Goal: Use online tool/utility: Utilize a website feature to perform a specific function

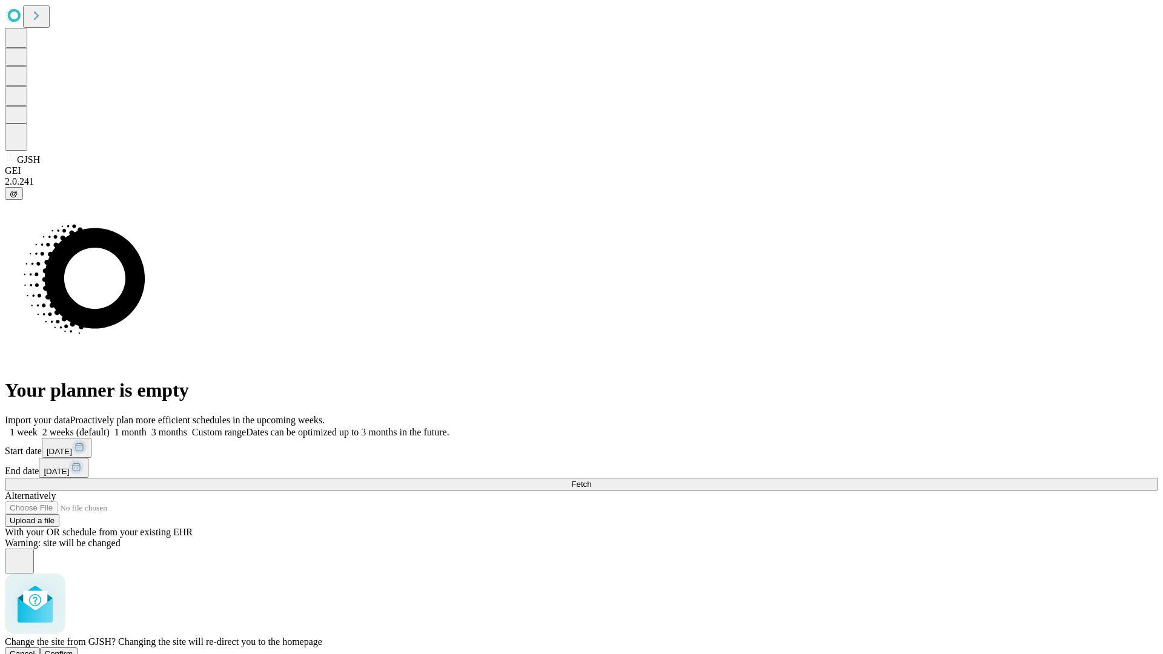
click at [73, 649] on span "Confirm" at bounding box center [59, 653] width 28 height 9
click at [38, 427] on label "1 week" at bounding box center [21, 432] width 33 height 10
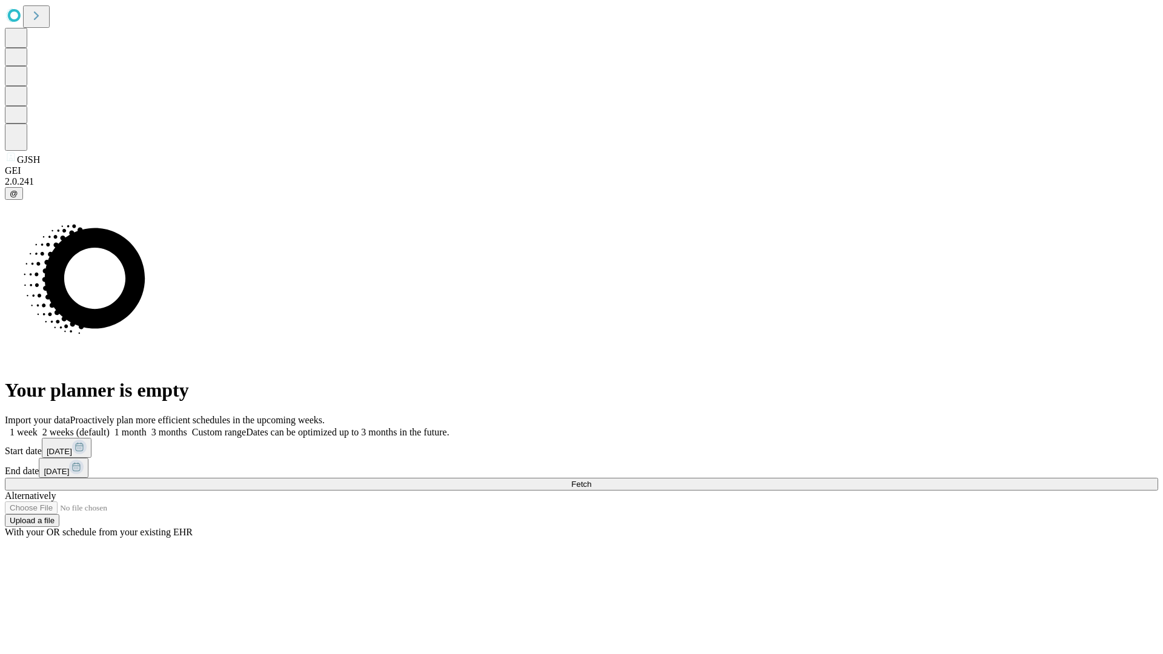
click at [591, 480] on span "Fetch" at bounding box center [581, 484] width 20 height 9
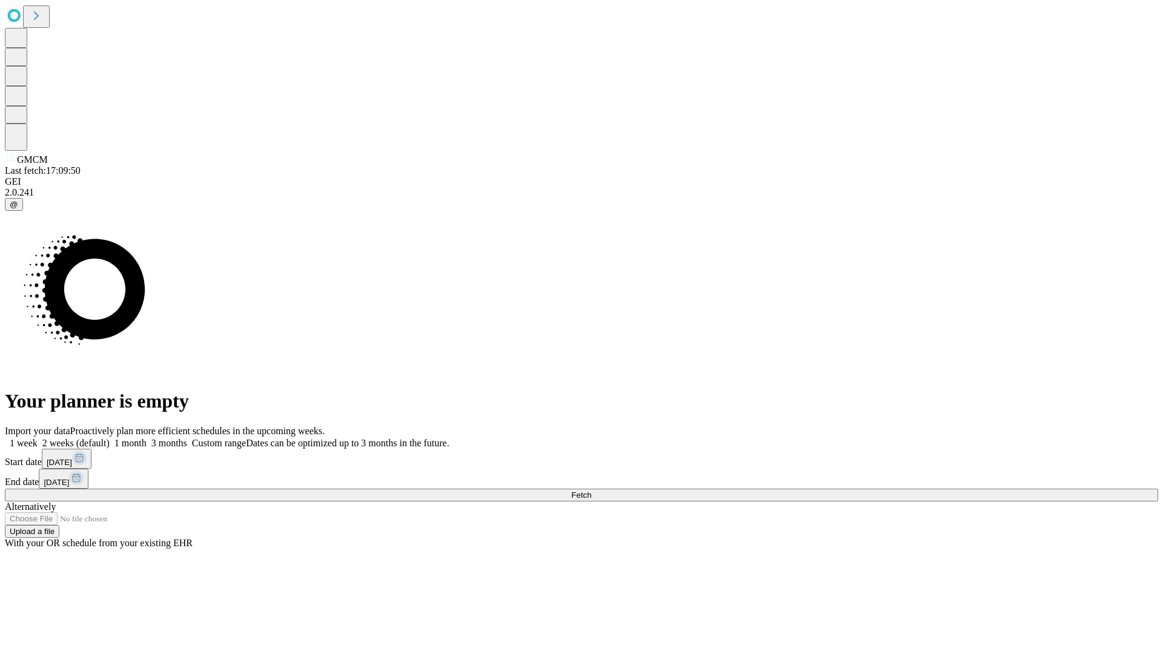
click at [38, 438] on label "1 week" at bounding box center [21, 443] width 33 height 10
click at [591, 491] on span "Fetch" at bounding box center [581, 495] width 20 height 9
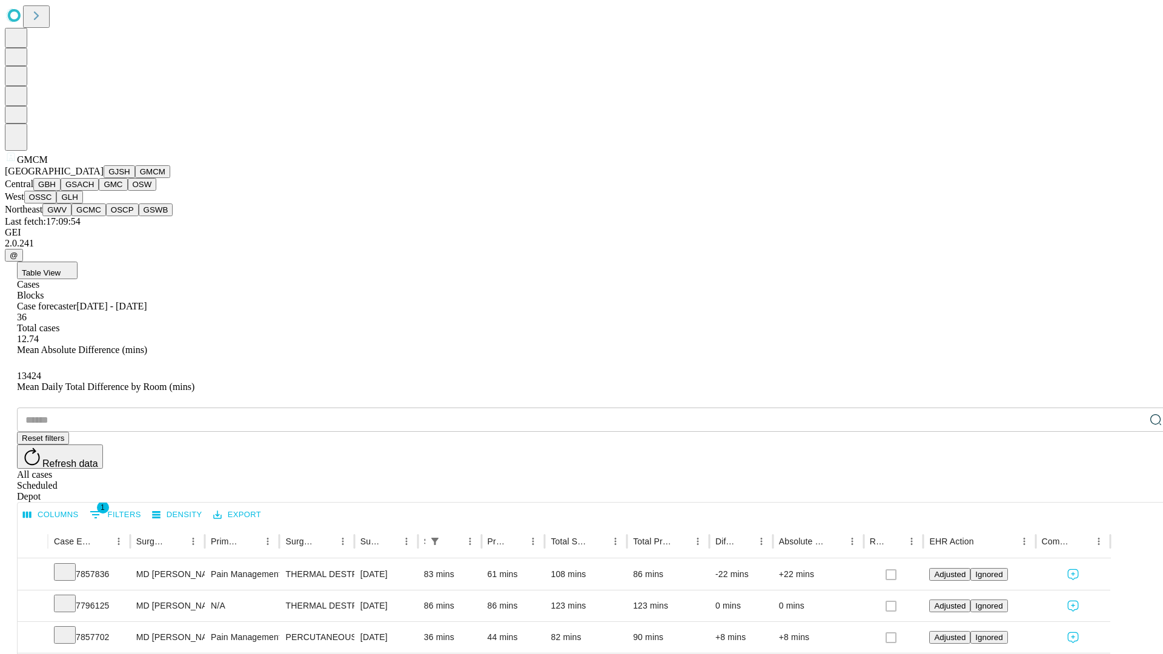
click at [61, 191] on button "GBH" at bounding box center [46, 184] width 27 height 13
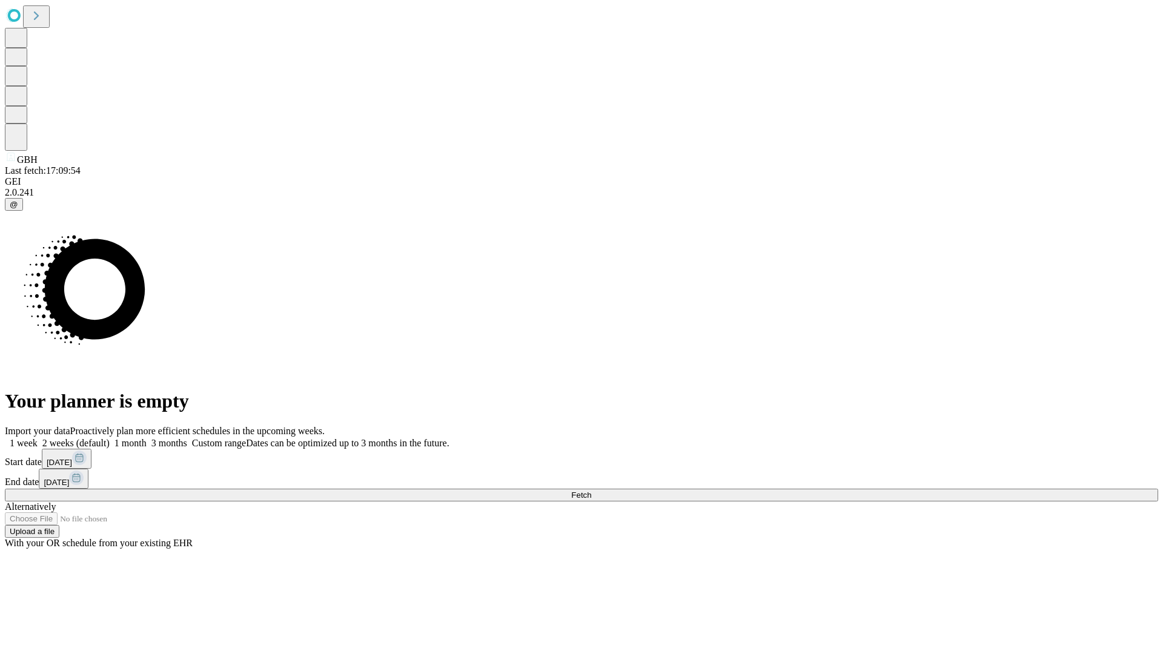
click at [591, 491] on span "Fetch" at bounding box center [581, 495] width 20 height 9
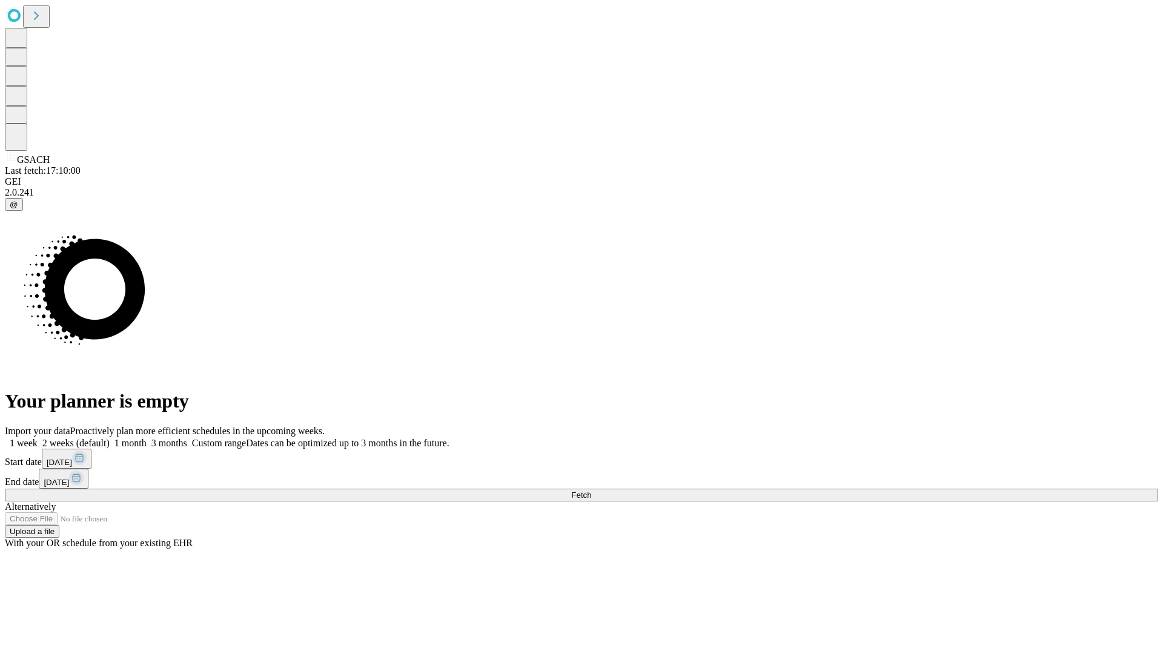
click at [38, 438] on label "1 week" at bounding box center [21, 443] width 33 height 10
click at [591, 491] on span "Fetch" at bounding box center [581, 495] width 20 height 9
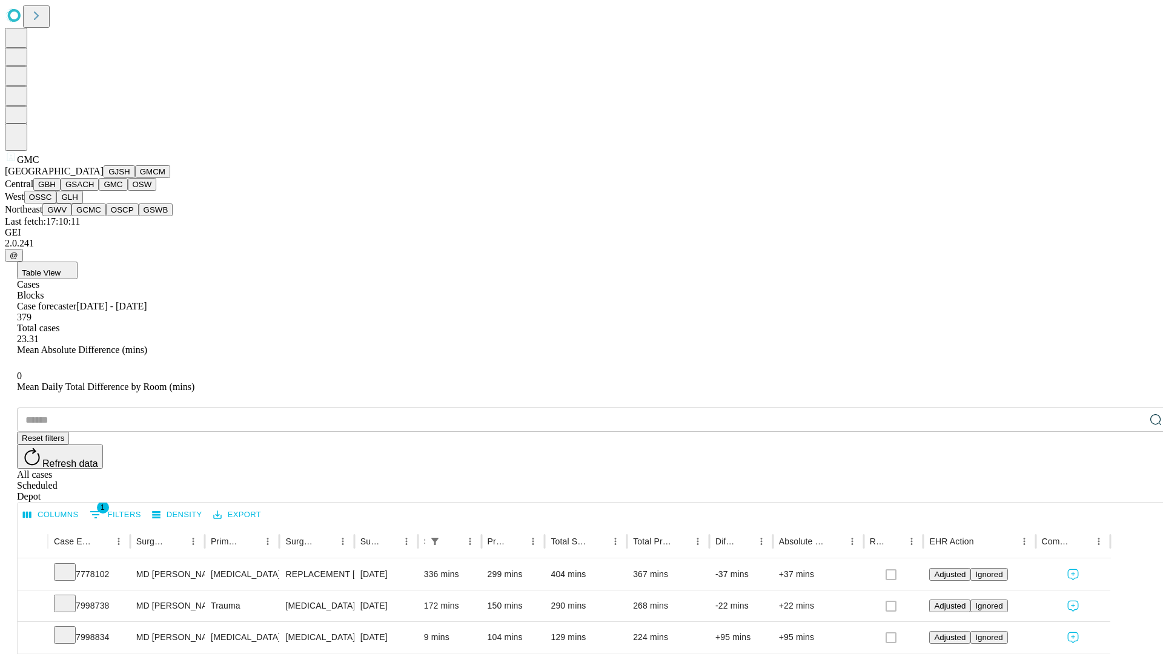
click at [128, 191] on button "OSW" at bounding box center [142, 184] width 29 height 13
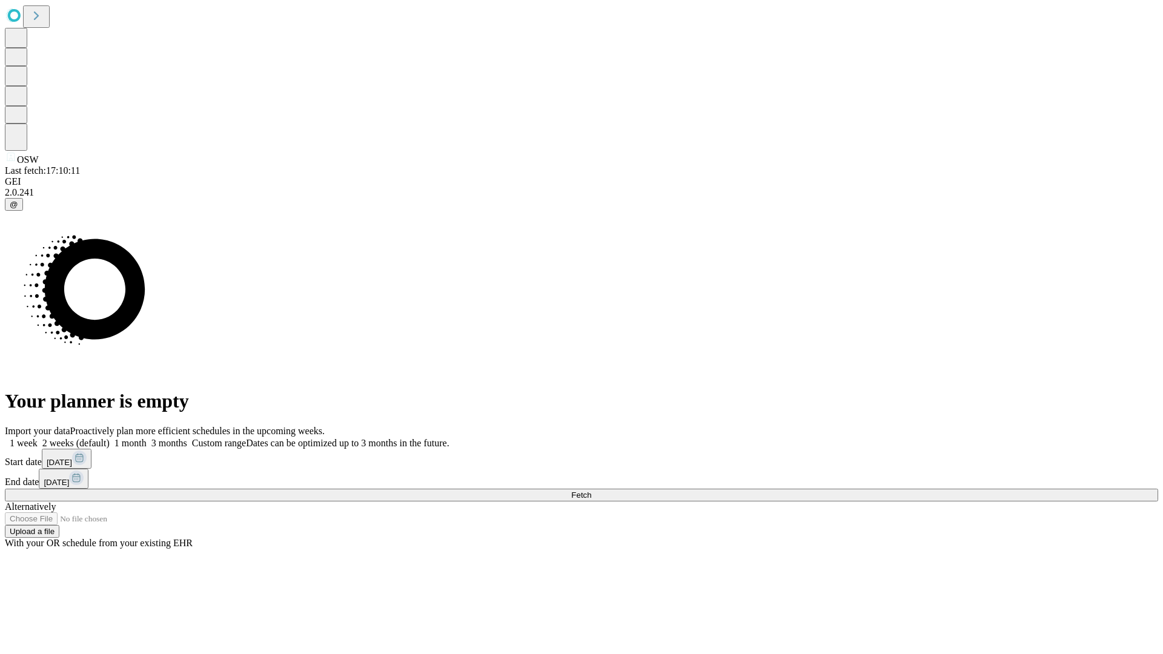
click at [38, 438] on label "1 week" at bounding box center [21, 443] width 33 height 10
click at [591, 491] on span "Fetch" at bounding box center [581, 495] width 20 height 9
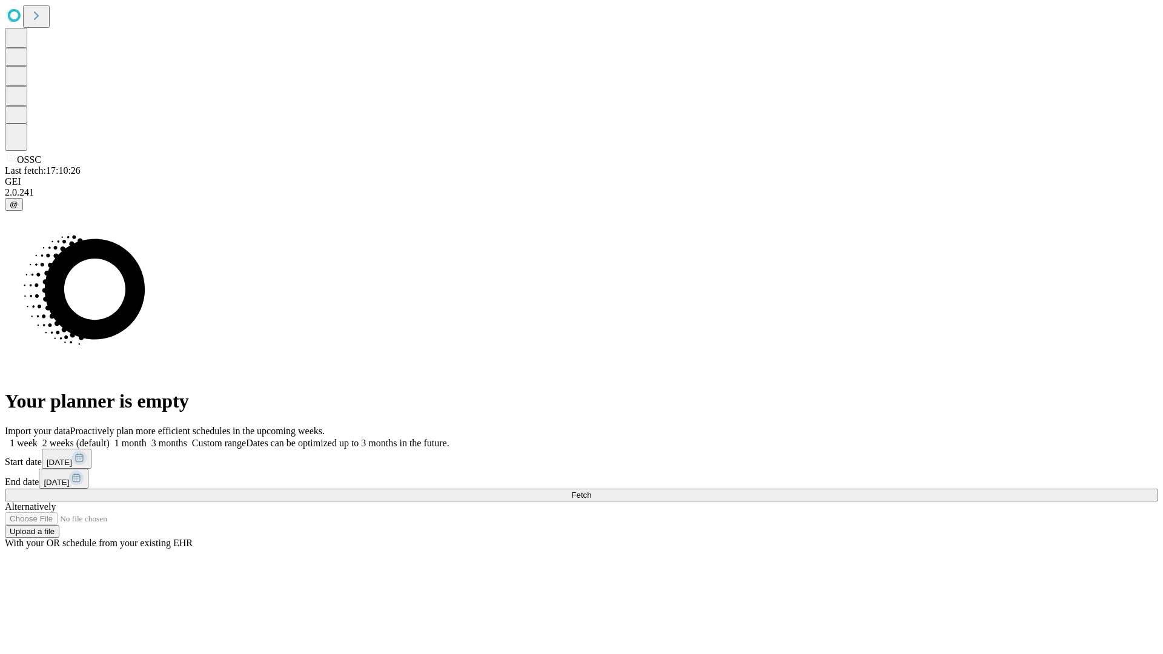
click at [591, 491] on span "Fetch" at bounding box center [581, 495] width 20 height 9
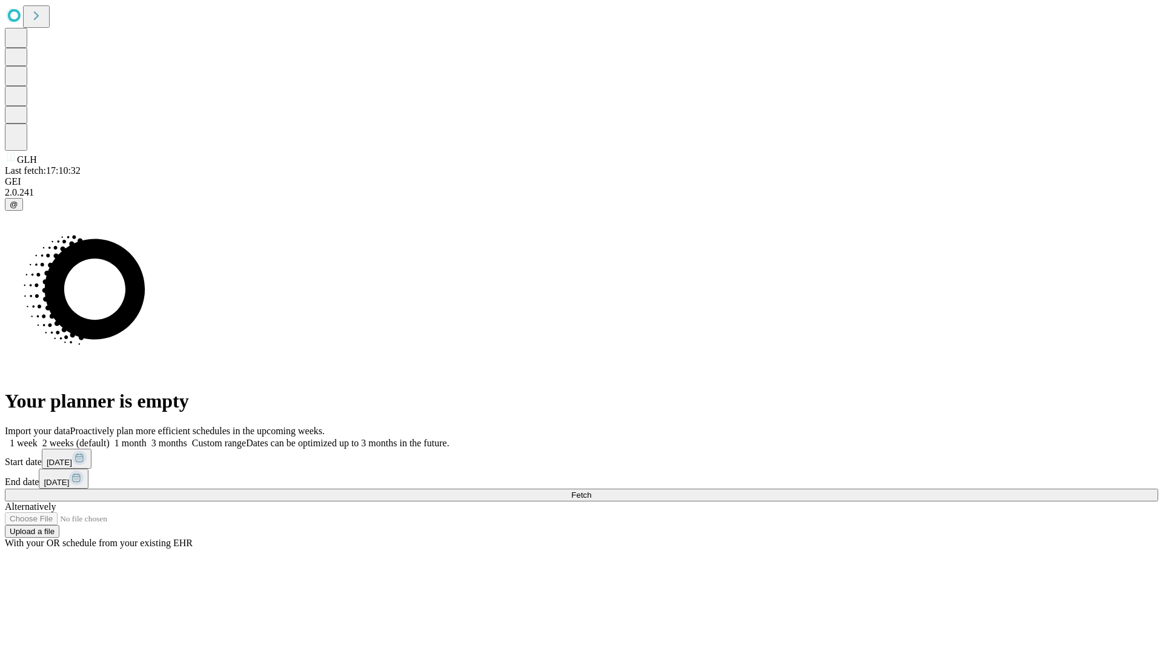
click at [38, 438] on label "1 week" at bounding box center [21, 443] width 33 height 10
click at [591, 491] on span "Fetch" at bounding box center [581, 495] width 20 height 9
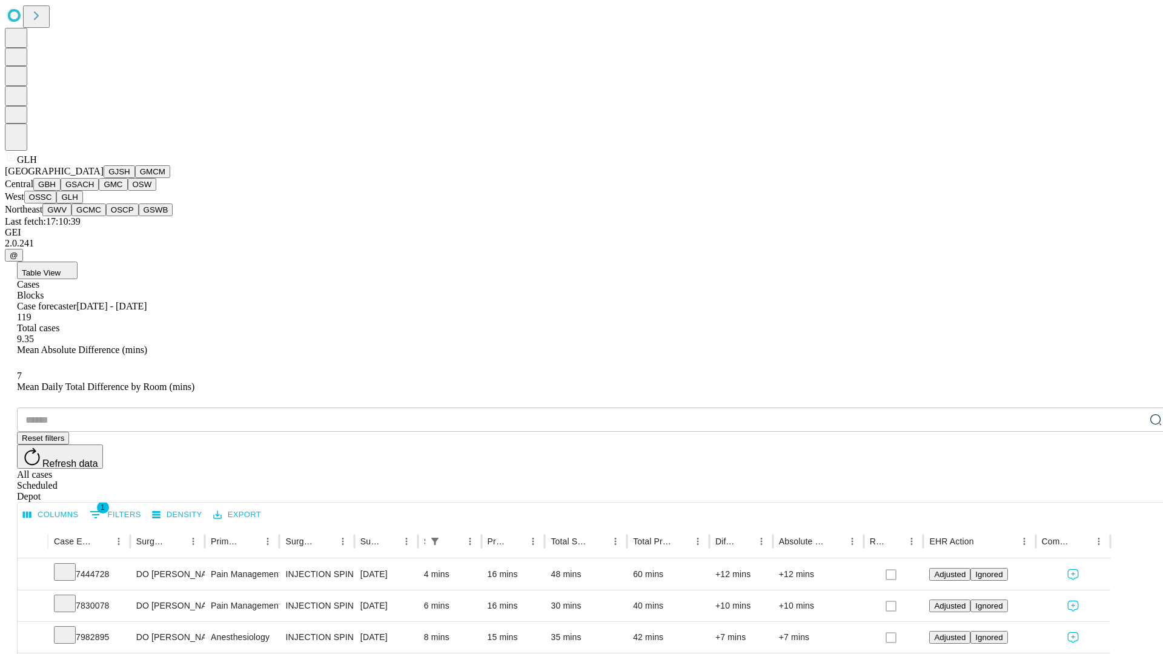
click at [71, 216] on button "GWV" at bounding box center [56, 209] width 29 height 13
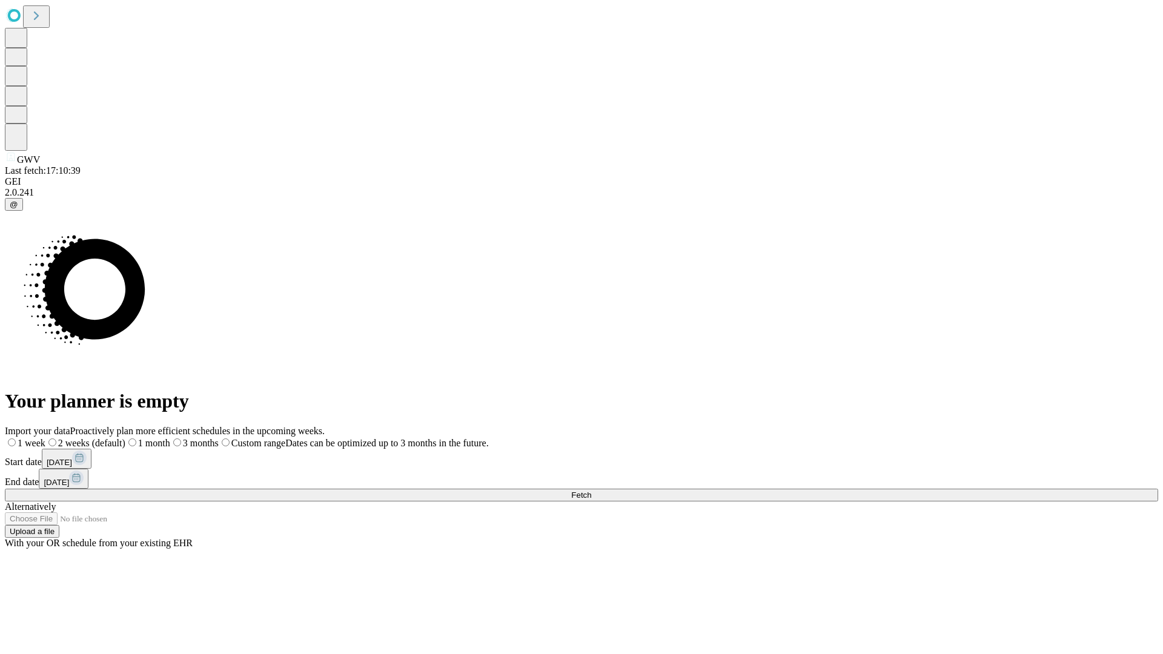
click at [45, 438] on label "1 week" at bounding box center [25, 443] width 41 height 10
click at [591, 491] on span "Fetch" at bounding box center [581, 495] width 20 height 9
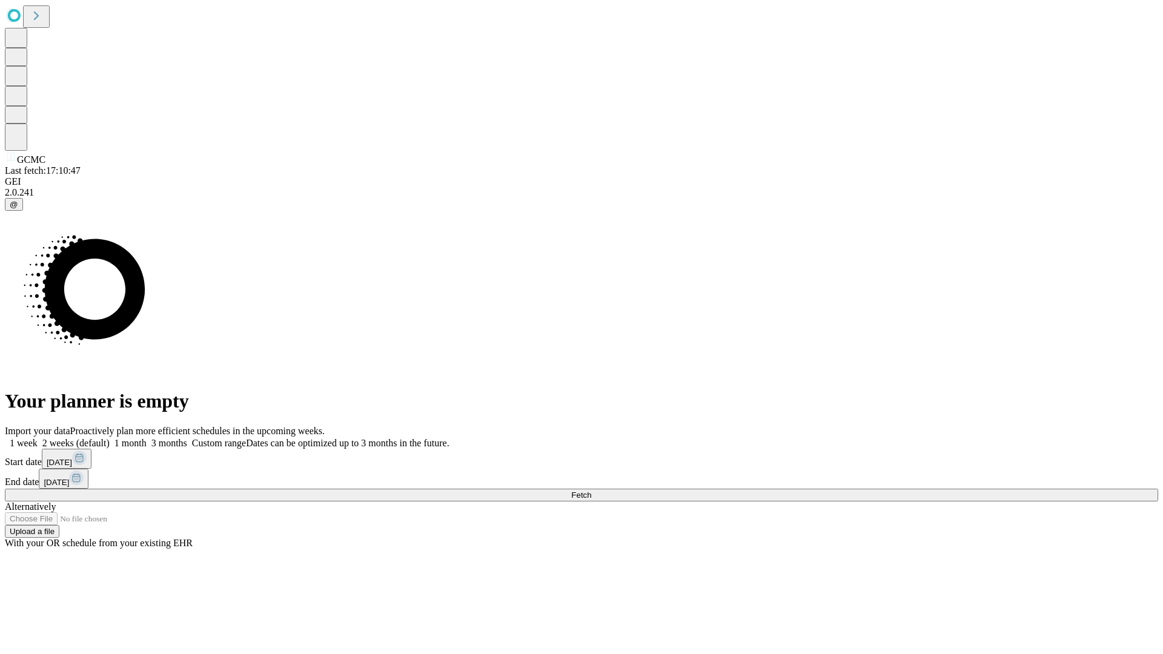
click at [38, 438] on label "1 week" at bounding box center [21, 443] width 33 height 10
click at [591, 491] on span "Fetch" at bounding box center [581, 495] width 20 height 9
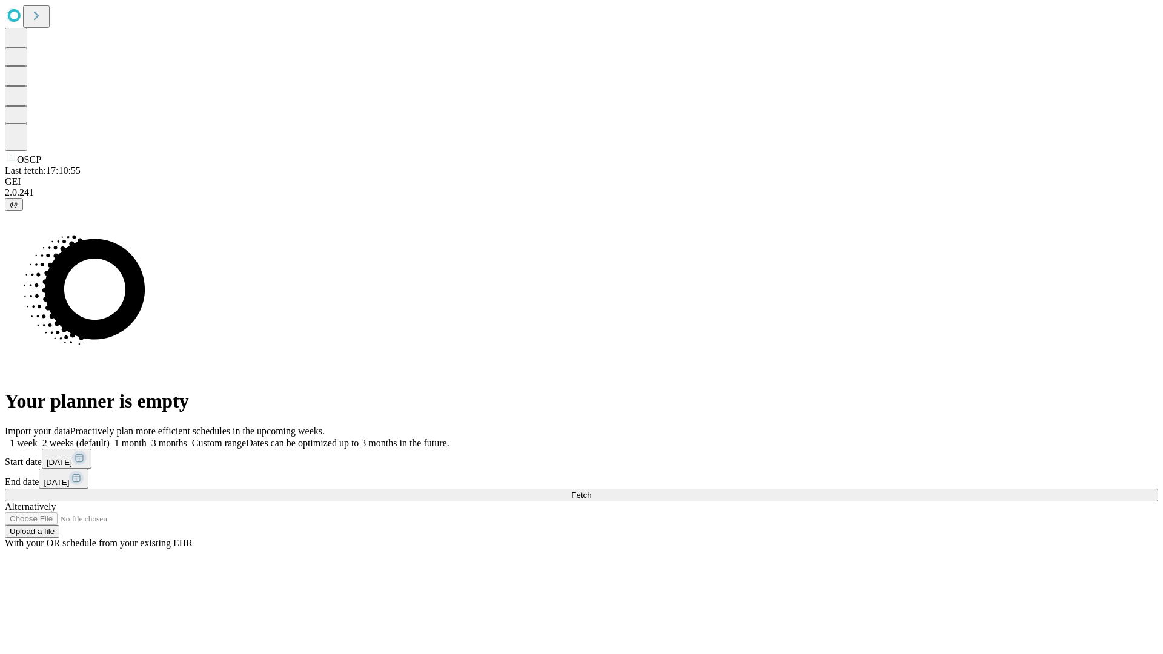
click at [38, 438] on label "1 week" at bounding box center [21, 443] width 33 height 10
click at [591, 491] on span "Fetch" at bounding box center [581, 495] width 20 height 9
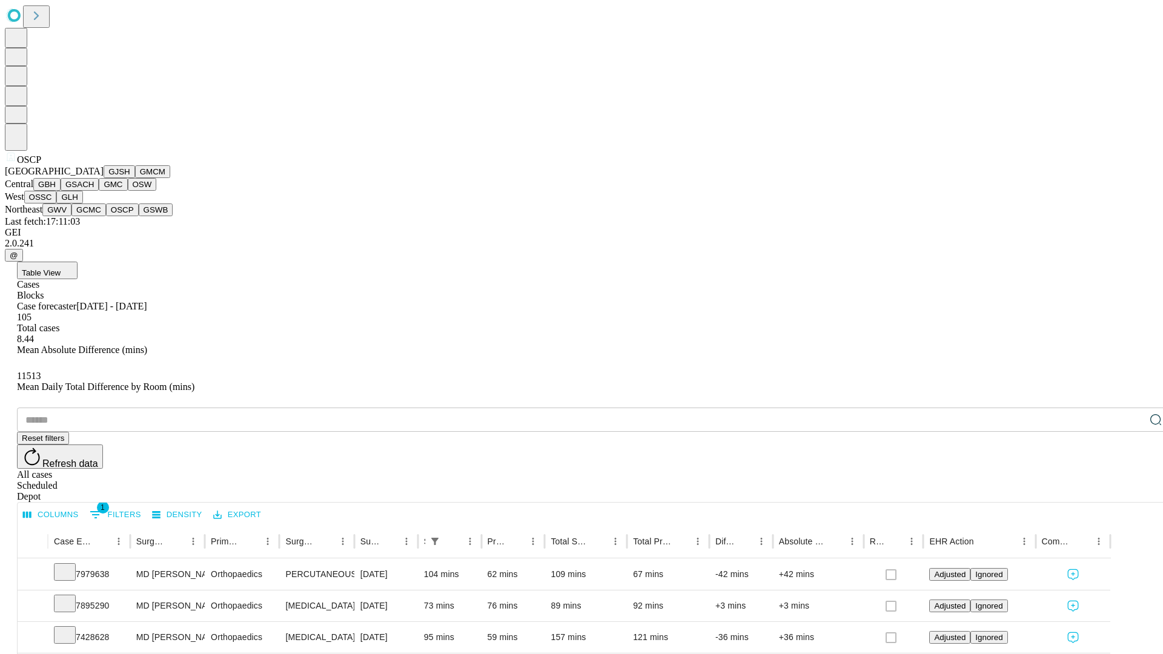
click at [139, 216] on button "GSWB" at bounding box center [156, 209] width 35 height 13
